Goal: Task Accomplishment & Management: Complete application form

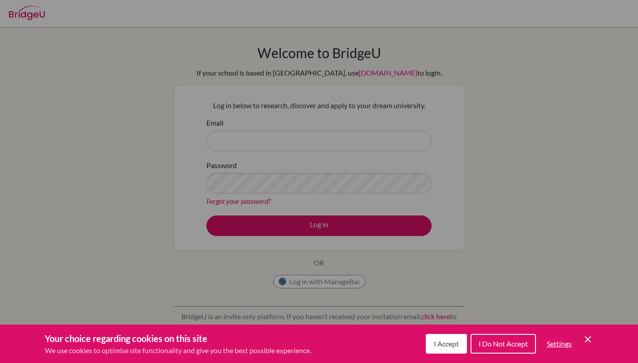
click at [462, 341] on button "I Accept" at bounding box center [446, 344] width 41 height 20
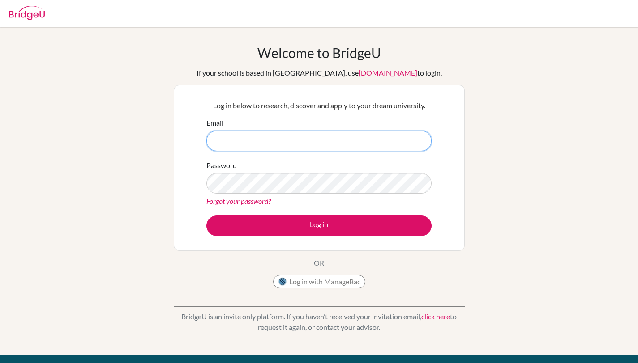
click at [243, 143] on input "Email" at bounding box center [318, 141] width 225 height 21
type input "51992@aisa.sch.ae"
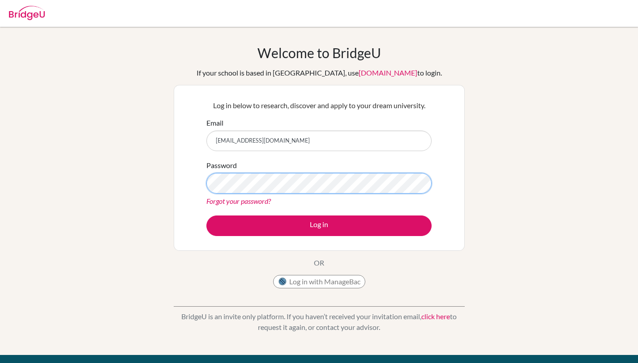
click at [206, 216] on button "Log in" at bounding box center [318, 226] width 225 height 21
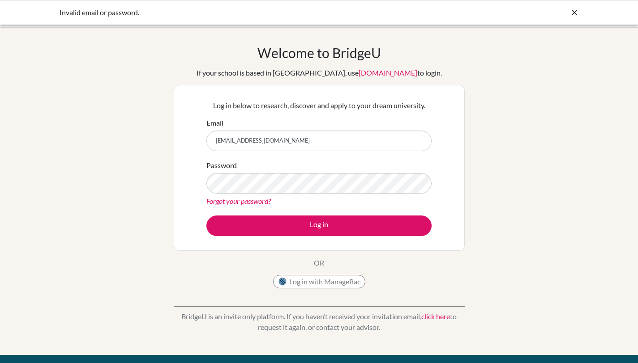
click at [575, 13] on icon at bounding box center [574, 12] width 9 height 9
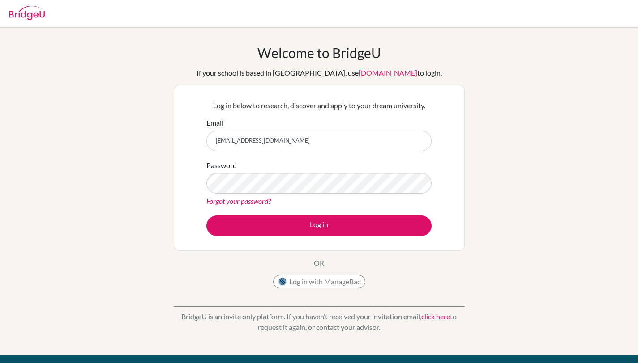
click at [21, 17] on img at bounding box center [27, 13] width 36 height 14
click at [41, 9] on img at bounding box center [27, 13] width 36 height 14
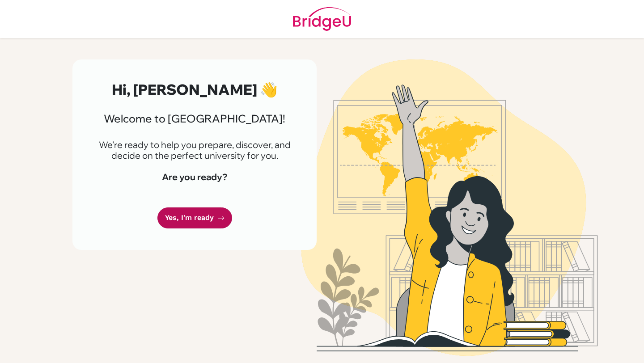
click at [200, 221] on link "Yes, I'm ready" at bounding box center [194, 218] width 75 height 21
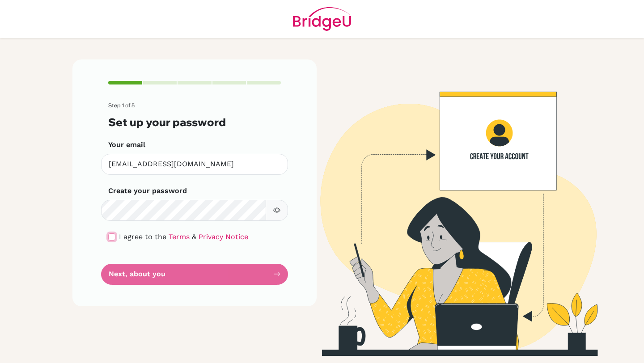
click at [110, 237] on input "checkbox" at bounding box center [111, 237] width 7 height 7
checkbox input "true"
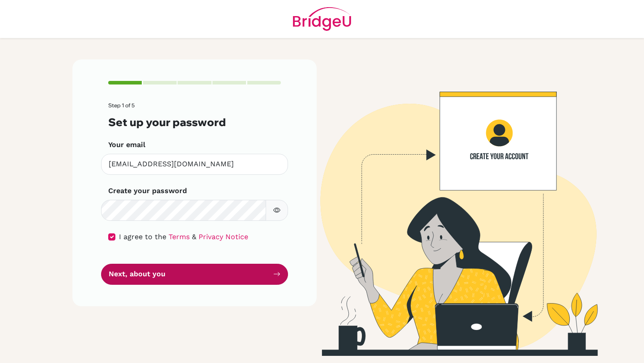
click at [204, 270] on button "Next, about you" at bounding box center [194, 274] width 187 height 21
